Goal: Task Accomplishment & Management: Complete application form

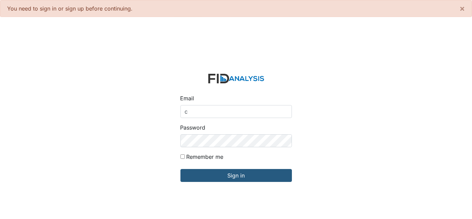
type input "[EMAIL_ADDRESS][DOMAIN_NAME]"
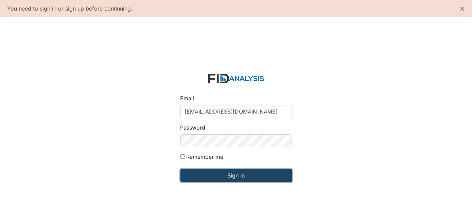
click at [192, 176] on input "Sign in" at bounding box center [237, 175] width 112 height 13
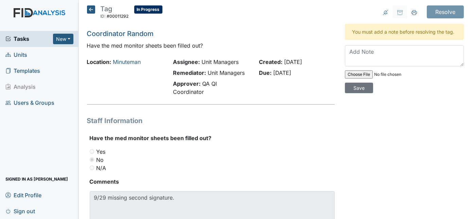
click at [91, 9] on icon at bounding box center [91, 9] width 8 height 8
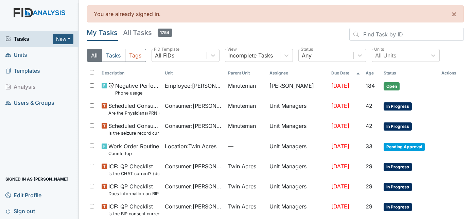
click at [18, 53] on span "Units" at bounding box center [16, 55] width 22 height 11
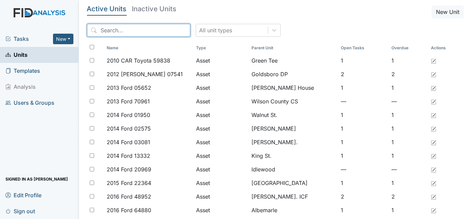
click at [130, 30] on input "search" at bounding box center [138, 30] width 103 height 13
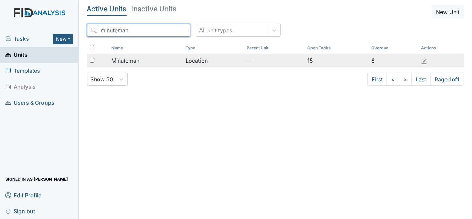
type input "minuteman"
click at [122, 64] on span "Minuteman" at bounding box center [126, 60] width 28 height 8
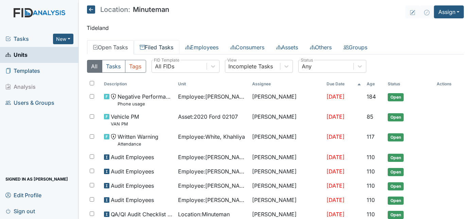
click at [157, 49] on link "Filed Tasks" at bounding box center [157, 47] width 46 height 14
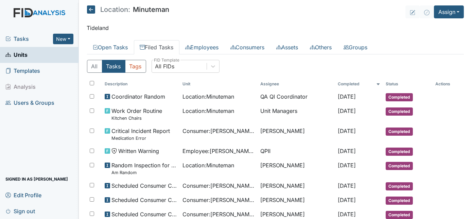
click at [175, 20] on main "Location: Minuteman Assign Assign Form Assign Inspection Assign Document Assign…" at bounding box center [276, 109] width 394 height 219
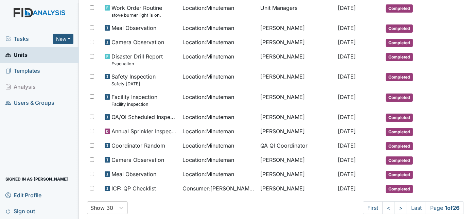
scroll to position [417, 0]
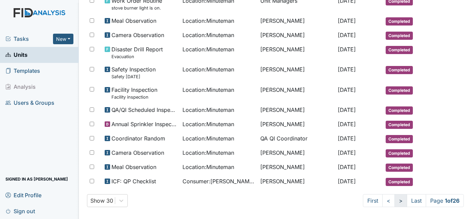
click at [395, 196] on link ">" at bounding box center [401, 200] width 13 height 13
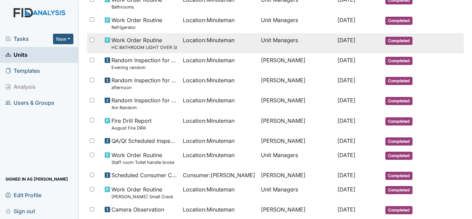
click at [266, 50] on td "Unit Managers" at bounding box center [296, 43] width 77 height 20
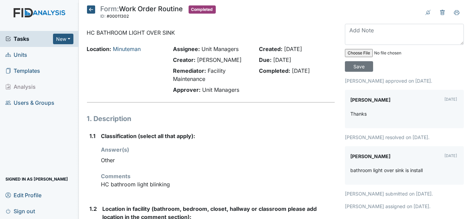
click at [257, 101] on div "Form: Work Order Routine ID: #00011302 Completed Autosaving... HC BATHROOM LIGH…" at bounding box center [211, 164] width 258 height 318
click at [91, 9] on icon at bounding box center [91, 9] width 8 height 8
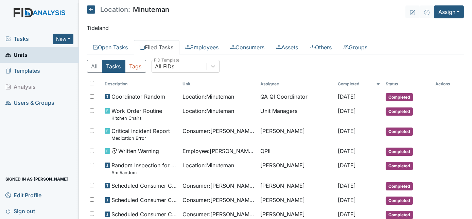
click at [18, 40] on span "Tasks" at bounding box center [29, 39] width 48 height 8
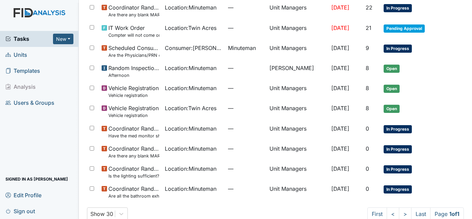
scroll to position [329, 0]
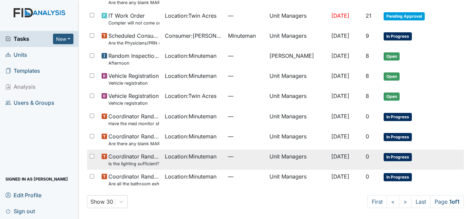
click at [269, 157] on td "Unit Managers" at bounding box center [298, 160] width 62 height 20
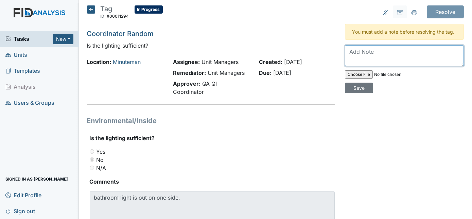
click at [369, 59] on textarea at bounding box center [404, 55] width 119 height 21
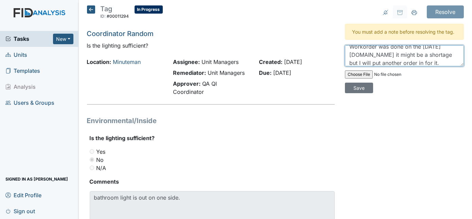
scroll to position [3, 0]
click at [442, 48] on textarea "Workorder was done on the Sept 8th and they So it might be a shortage but I wil…" at bounding box center [404, 55] width 119 height 21
click at [447, 62] on textarea "They just replaced it few weeks ago might be a shortage but I'll put another wo…" at bounding box center [404, 55] width 119 height 21
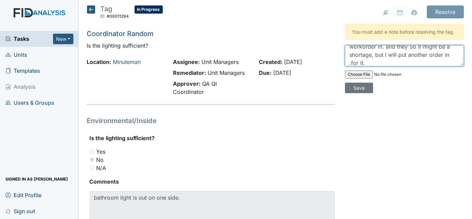
click at [396, 60] on textarea "They just replaced it few weeks ago might be a shortage but I'll put another wo…" at bounding box center [404, 55] width 119 height 21
click at [369, 64] on textarea "They just replaced it few weeks ago might be a shortage but I'll put another wo…" at bounding box center [404, 55] width 119 height 21
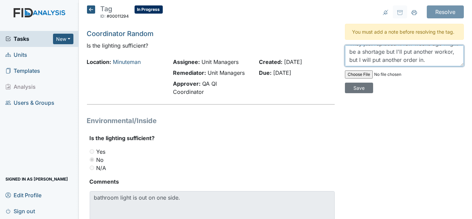
scroll to position [8, 0]
click at [403, 60] on textarea "They just replaced it few weeks ago might be a shortage, but I will put another…" at bounding box center [404, 55] width 119 height 21
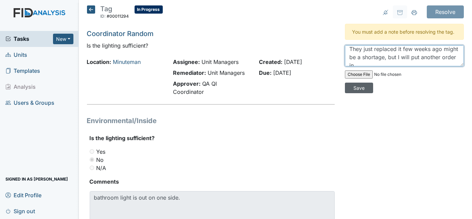
type textarea "They just replaced it few weeks ago might be a shortage, but I will put another…"
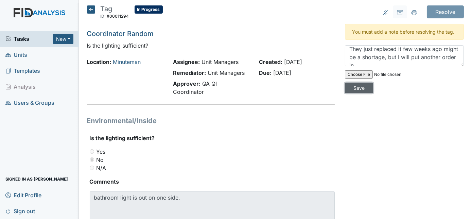
click at [373, 83] on input "Save" at bounding box center [359, 88] width 28 height 11
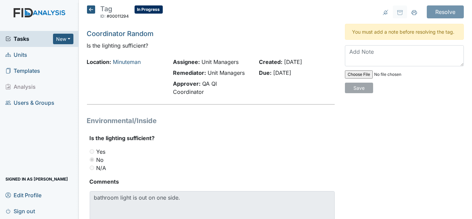
scroll to position [0, 0]
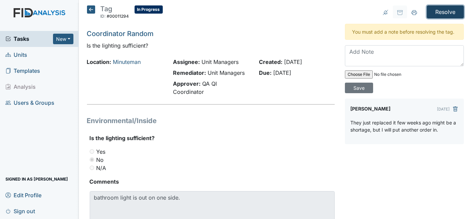
click at [439, 9] on input "Resolve" at bounding box center [445, 11] width 37 height 13
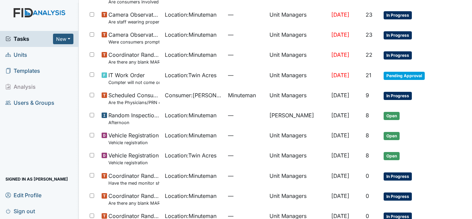
scroll to position [332, 0]
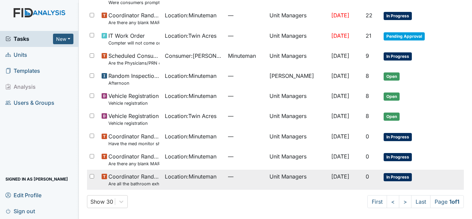
click at [288, 177] on td "Unit Managers" at bounding box center [298, 180] width 62 height 20
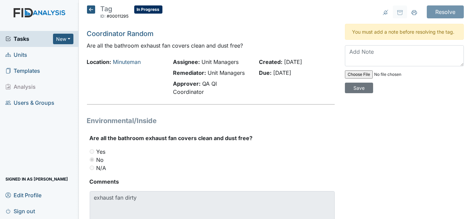
click at [90, 10] on icon at bounding box center [91, 9] width 8 height 8
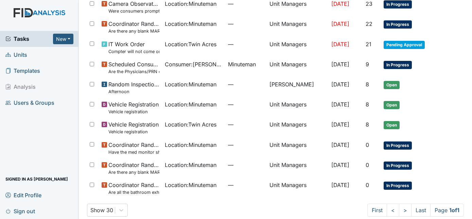
scroll to position [309, 0]
